Goal: Task Accomplishment & Management: Manage account settings

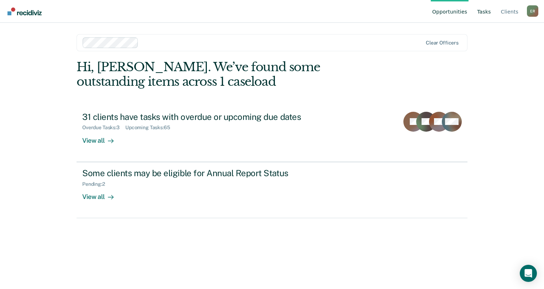
click at [486, 13] on link "Tasks" at bounding box center [484, 11] width 17 height 23
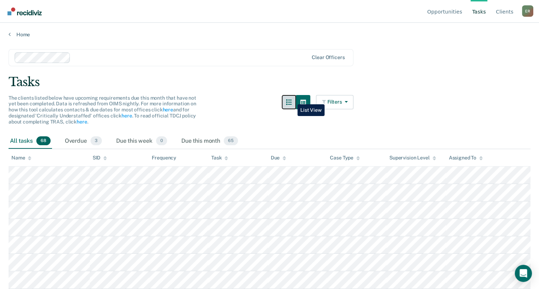
click at [292, 99] on icon "button" at bounding box center [289, 102] width 6 height 6
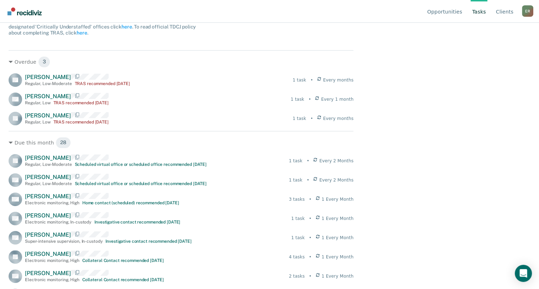
scroll to position [88, 0]
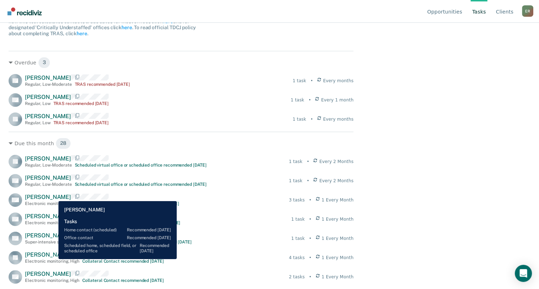
click at [53, 196] on span "[PERSON_NAME]" at bounding box center [48, 197] width 46 height 7
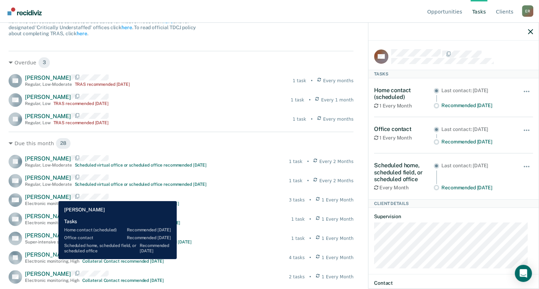
click at [53, 196] on span "[PERSON_NAME]" at bounding box center [48, 197] width 46 height 7
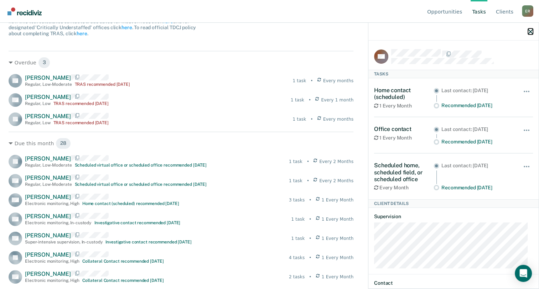
click at [529, 34] on icon "button" at bounding box center [530, 31] width 5 height 5
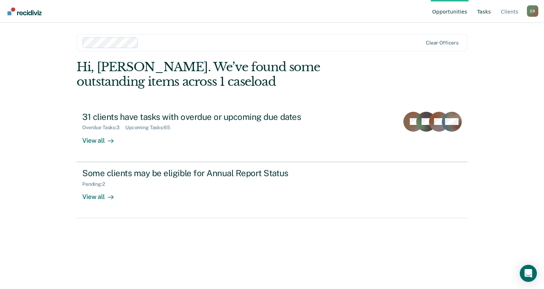
click at [482, 14] on link "Tasks" at bounding box center [484, 11] width 17 height 23
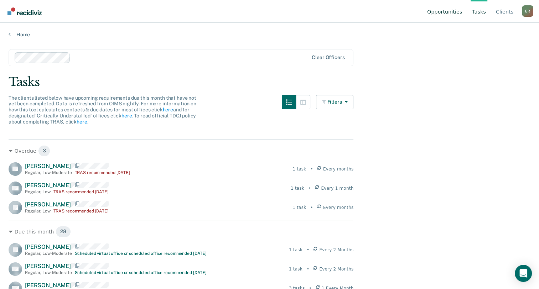
click at [448, 10] on link "Opportunities" at bounding box center [445, 11] width 38 height 23
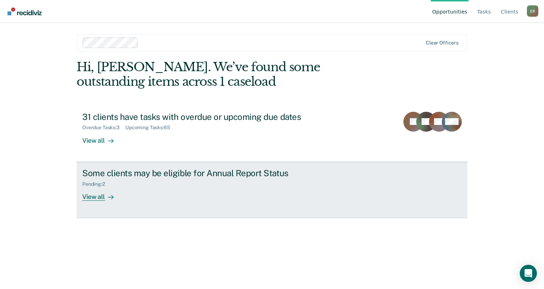
click at [132, 180] on div "Pending : 2" at bounding box center [207, 182] width 250 height 9
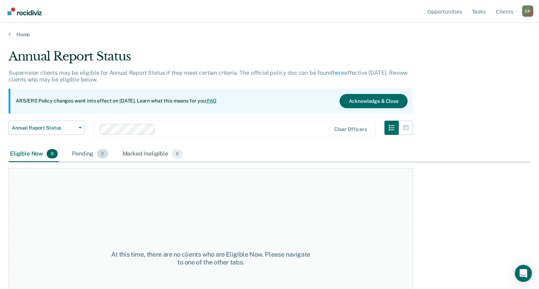
click at [95, 151] on div "Pending 2" at bounding box center [90, 154] width 39 height 16
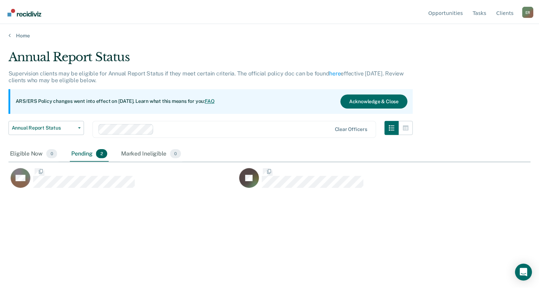
scroll to position [181, 521]
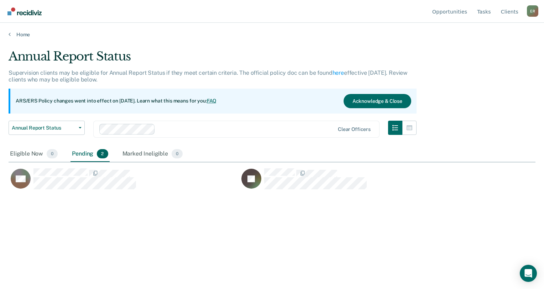
click at [348, 14] on nav "Opportunities Tasks Client s [PERSON_NAME] E R Profile How it works Log Out" at bounding box center [272, 11] width 533 height 22
click at [514, 9] on link "Client s" at bounding box center [510, 11] width 20 height 23
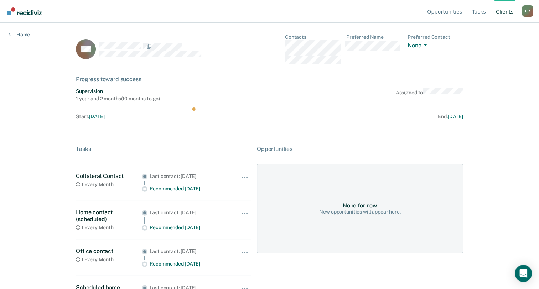
click at [36, 17] on link "Go to Recidiviz Home" at bounding box center [25, 11] width 38 height 22
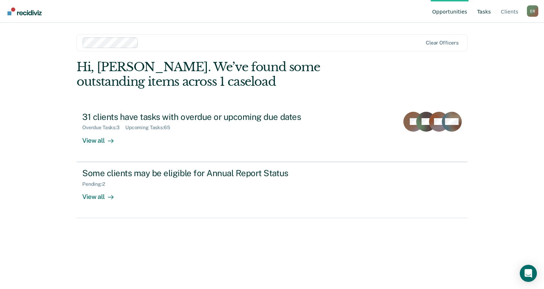
click at [488, 11] on link "Tasks" at bounding box center [484, 11] width 17 height 23
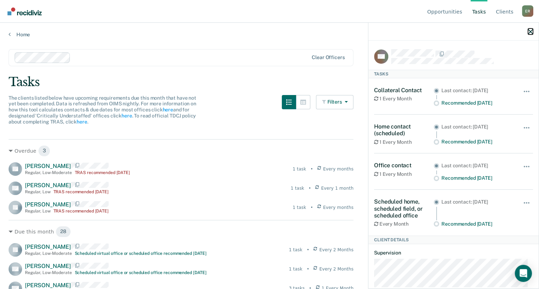
click at [528, 30] on icon "button" at bounding box center [530, 31] width 5 height 5
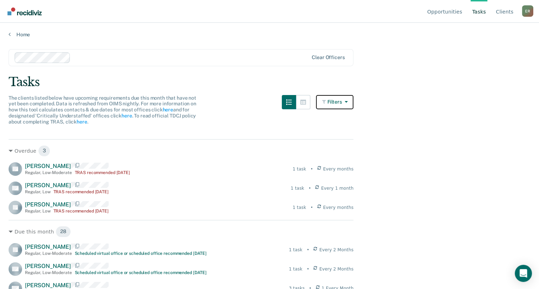
click at [341, 101] on button "Filters" at bounding box center [335, 102] width 38 height 14
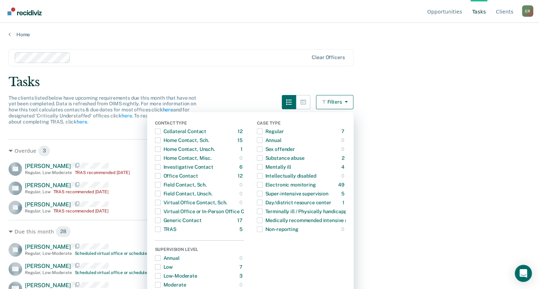
click at [444, 169] on main "Clear officers Tasks The clients listed below have upcoming requirements due th…" at bounding box center [269, 162] width 539 height 249
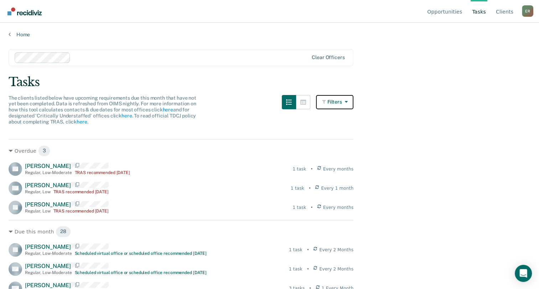
click at [327, 99] on icon "button" at bounding box center [324, 101] width 5 height 5
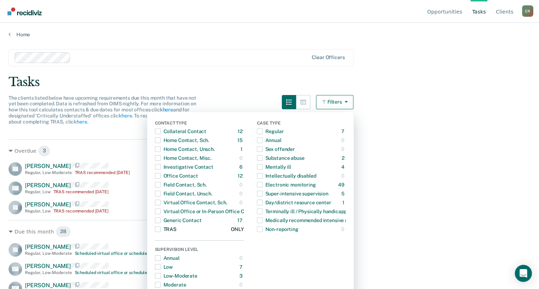
click at [161, 231] on span "Dropdown Menu" at bounding box center [158, 229] width 6 height 6
click at [164, 218] on div "Generic Contact" at bounding box center [178, 220] width 47 height 11
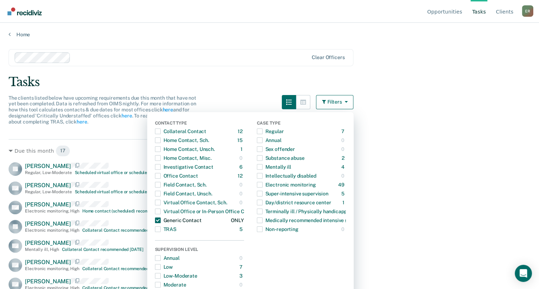
click at [164, 221] on div "Generic Contact" at bounding box center [178, 220] width 47 height 11
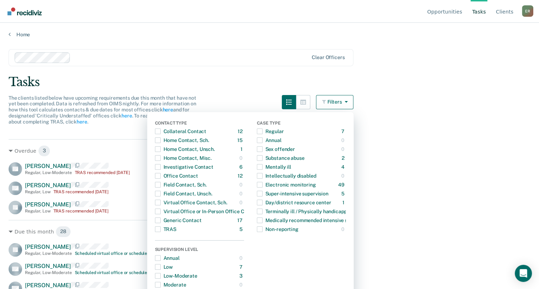
click at [525, 13] on div "E R" at bounding box center [527, 10] width 11 height 11
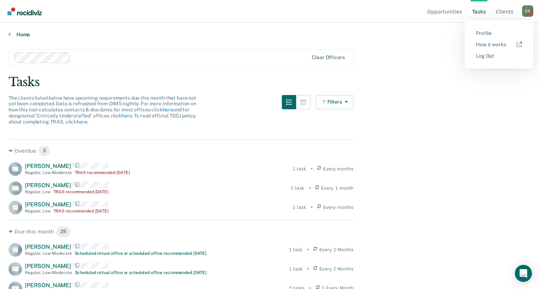
click at [429, 35] on link "Home" at bounding box center [270, 34] width 522 height 6
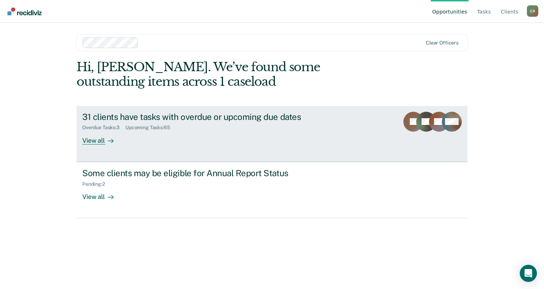
click at [355, 114] on link "31 clients have tasks with overdue or upcoming due dates Overdue Tasks : 3 Upco…" at bounding box center [272, 134] width 391 height 56
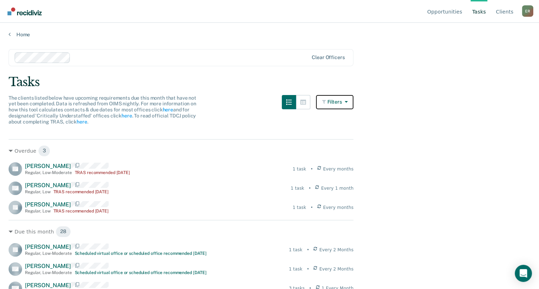
click at [334, 103] on button "Filters" at bounding box center [335, 102] width 38 height 14
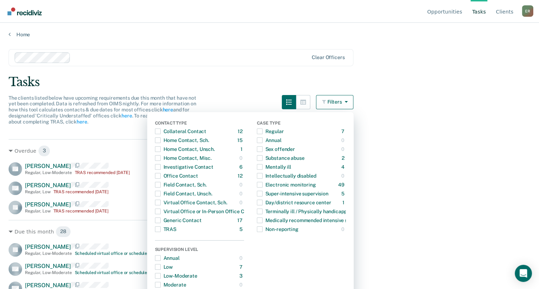
click at [334, 103] on button "Filters" at bounding box center [335, 102] width 38 height 14
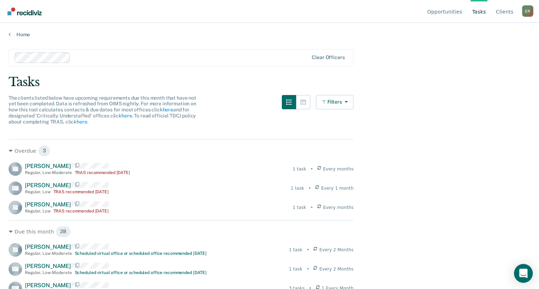
click at [522, 276] on icon "Open Intercom Messenger" at bounding box center [523, 273] width 8 height 9
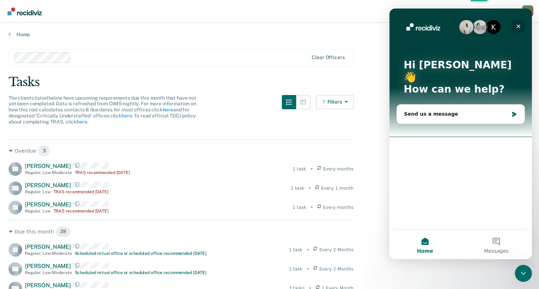
click at [518, 28] on icon "Close" at bounding box center [518, 27] width 6 height 6
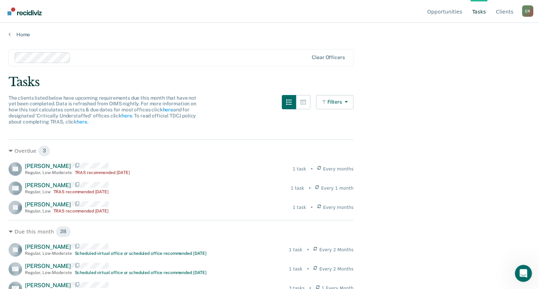
click at [32, 15] on link "Go to Recidiviz Home" at bounding box center [25, 11] width 38 height 22
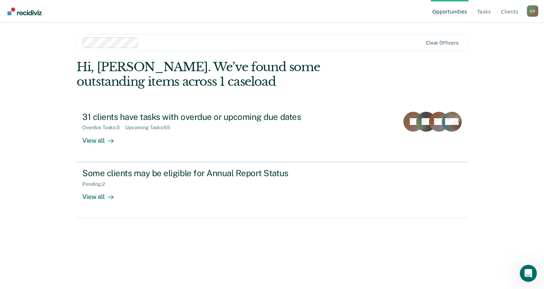
click at [36, 4] on link "Go to Recidiviz Home" at bounding box center [25, 11] width 38 height 22
click at [31, 17] on link "Go to Recidiviz Home" at bounding box center [25, 11] width 38 height 22
